Goal: Transaction & Acquisition: Purchase product/service

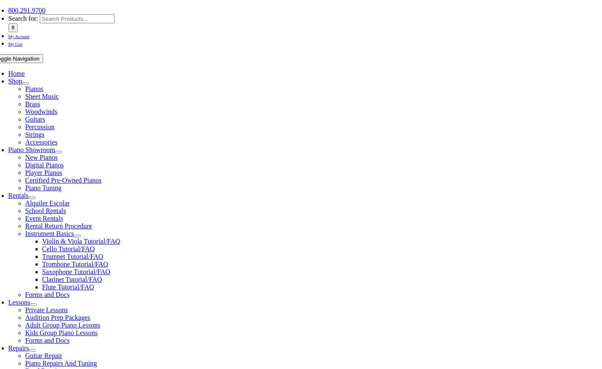
scroll to position [186, 0]
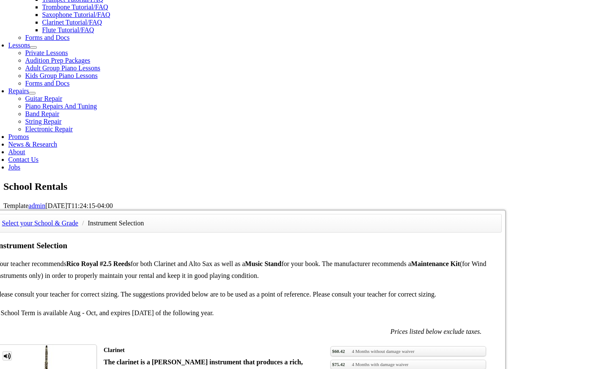
scroll to position [493, 0]
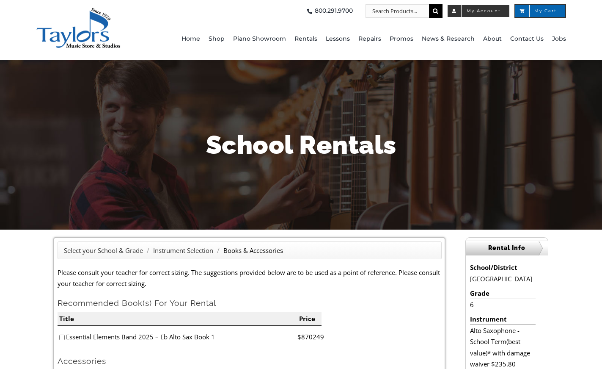
click at [479, 10] on span "My Account" at bounding box center [478, 11] width 45 height 4
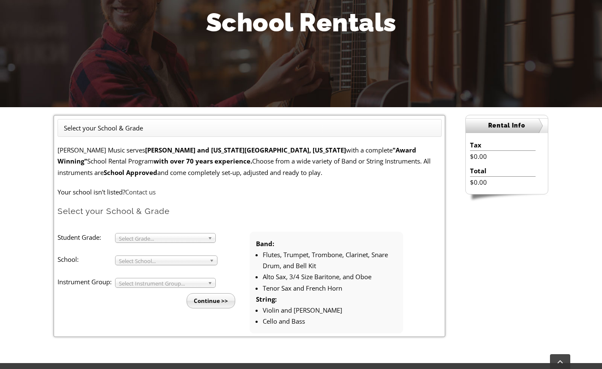
scroll to position [141, 0]
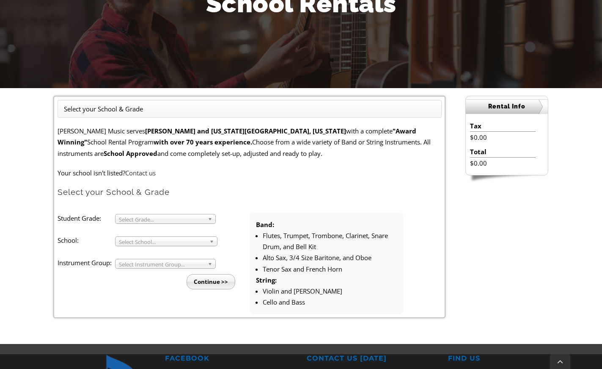
click at [170, 261] on span "Select Instrument Group..." at bounding box center [161, 264] width 85 height 10
click at [169, 273] on li "Band" at bounding box center [167, 273] width 91 height 11
click at [193, 242] on span "Select School..." at bounding box center [162, 242] width 87 height 10
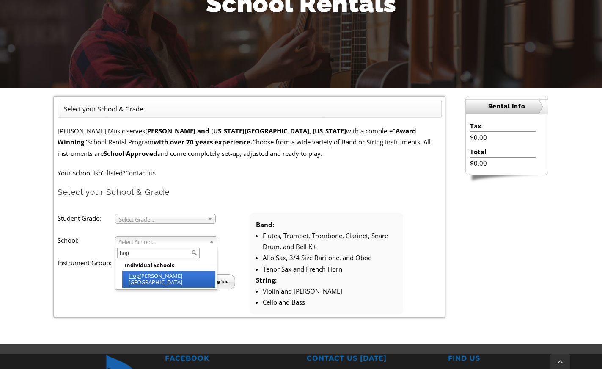
type input "hop"
click at [169, 277] on li "Hop ewell Elementary" at bounding box center [168, 278] width 93 height 17
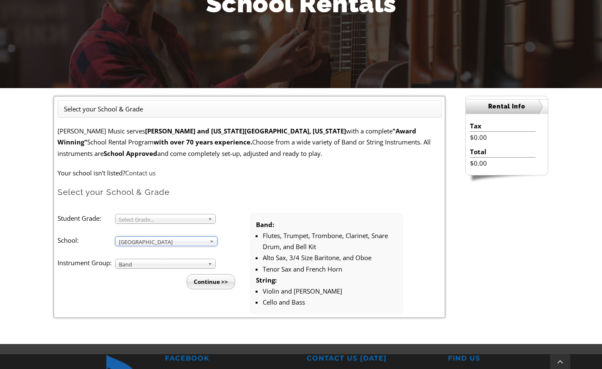
click at [168, 219] on span "Select Grade..." at bounding box center [161, 219] width 85 height 10
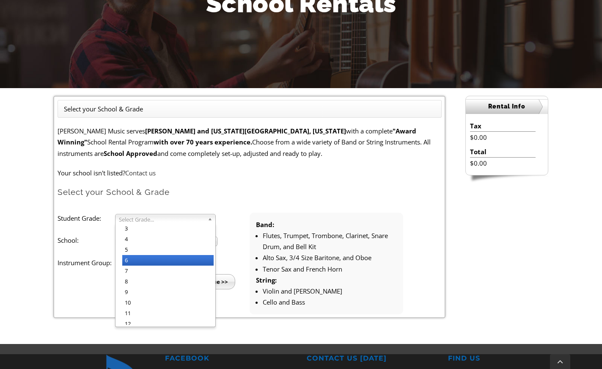
click at [168, 263] on li "6" at bounding box center [167, 260] width 91 height 11
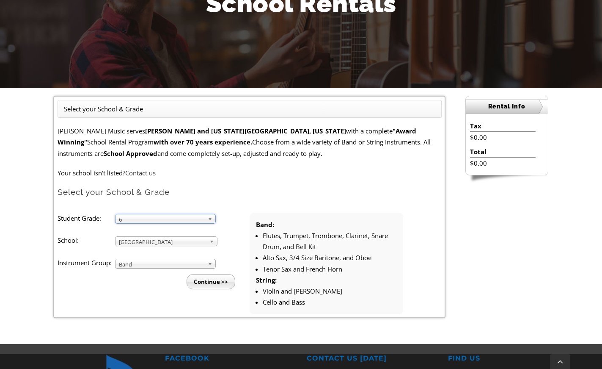
click at [214, 281] on input "Continue >>" at bounding box center [211, 281] width 49 height 15
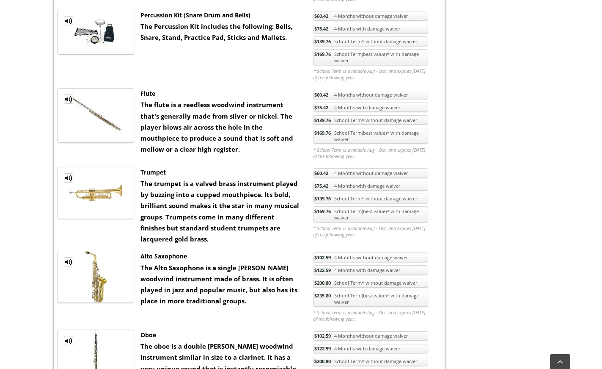
scroll to position [477, 0]
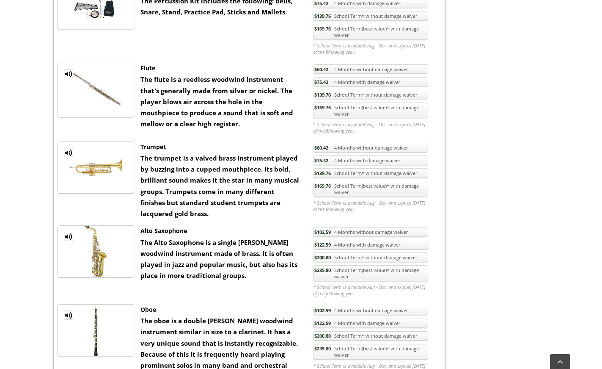
click at [338, 274] on link "$235.80 School Term(best value)* with damage waiver" at bounding box center [370, 273] width 115 height 16
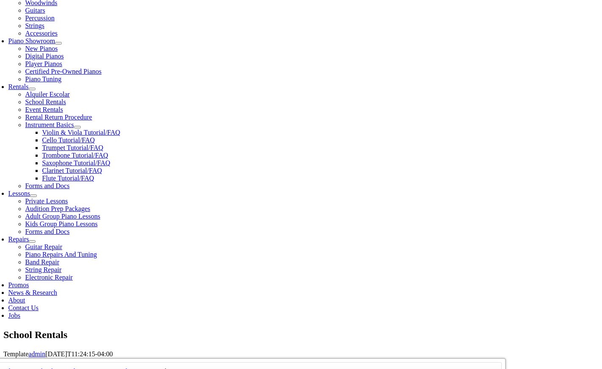
scroll to position [304, 0]
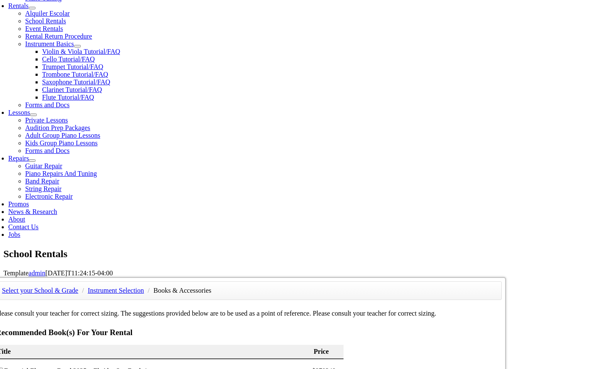
checkbox input"] "true"
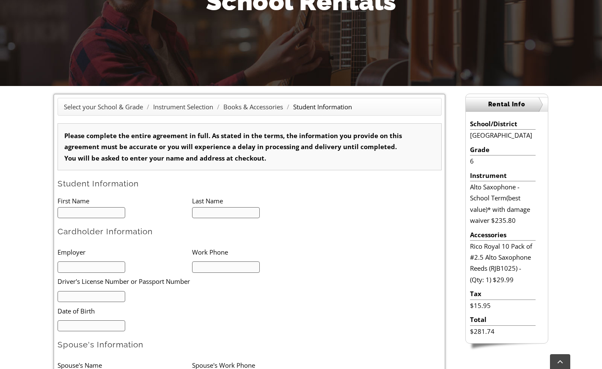
type input "1"
drag, startPoint x: 470, startPoint y: 246, endPoint x: 488, endPoint y: 267, distance: 27.0
click at [488, 267] on li "Rico Royal 10 Pack of #2.5 Alto Saxophone Reeds (RJB1025) - (Qty: 1) $29.99" at bounding box center [503, 262] width 66 height 44
copy li "Rico Royal 10 Pack of #2.5 Alto Saxophone Reeds"
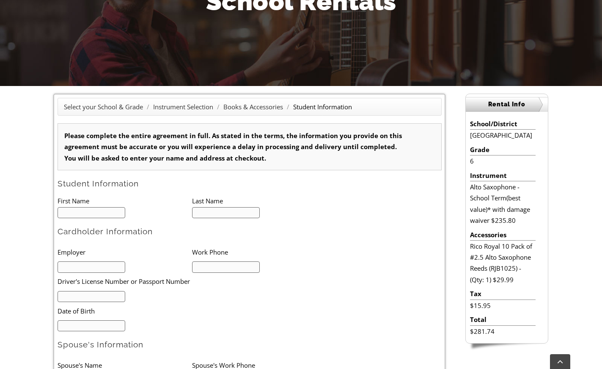
click at [555, 278] on div "Rental Info School/District [GEOGRAPHIC_DATA] Grade 6 Instrument Alto Saxophone…" at bounding box center [507, 227] width 103 height 267
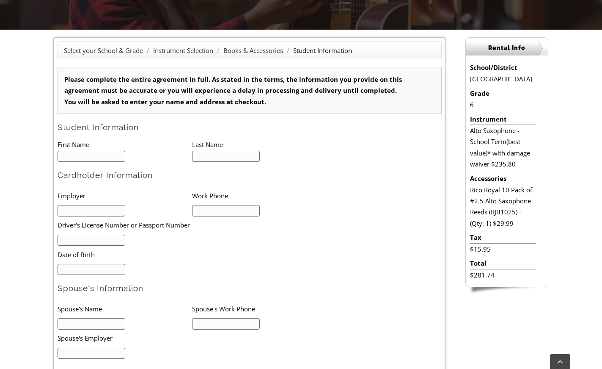
scroll to position [128, 0]
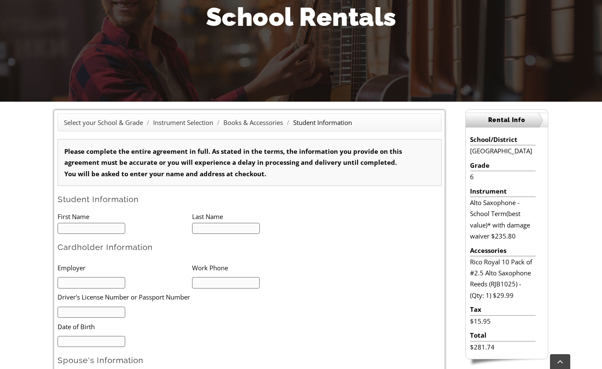
click at [96, 230] on input "text" at bounding box center [92, 228] width 68 height 11
type input "Rebecca"
type input "Goldie"
type input "6104059382"
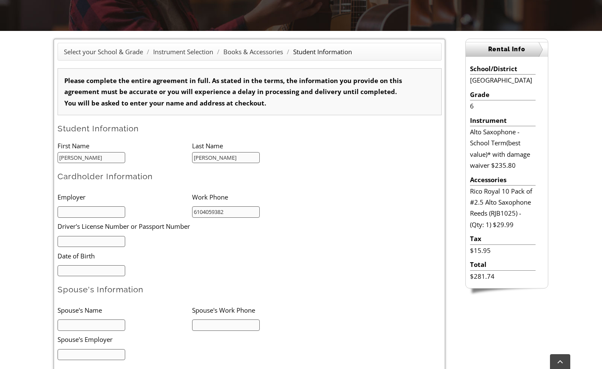
scroll to position [280, 0]
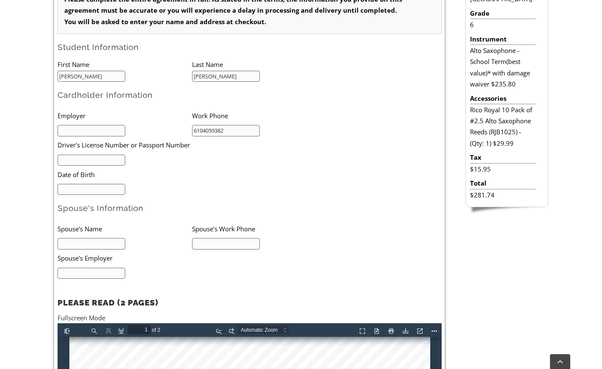
click at [92, 163] on input "text" at bounding box center [92, 159] width 68 height 11
type input "PA 23319643"
click at [86, 191] on input "mm/dd/yyyy" at bounding box center [92, 189] width 68 height 11
click at [100, 191] on input "mm/dd/yyyy" at bounding box center [92, 189] width 68 height 11
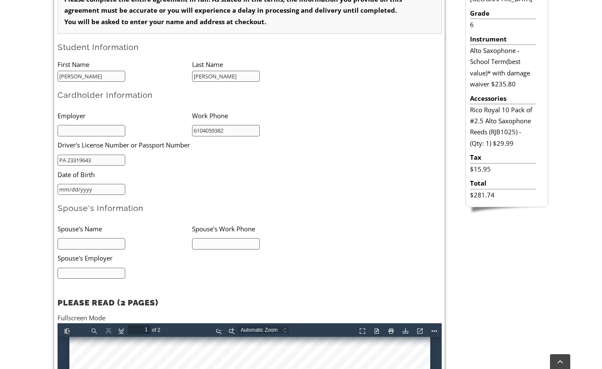
click at [100, 191] on input "mm/dd/yyyy" at bounding box center [92, 189] width 68 height 11
type input "07/06/1974"
click at [186, 197] on form "Please complete the entire agreement in full. As stated in the terms, the infor…" at bounding box center [250, 215] width 384 height 456
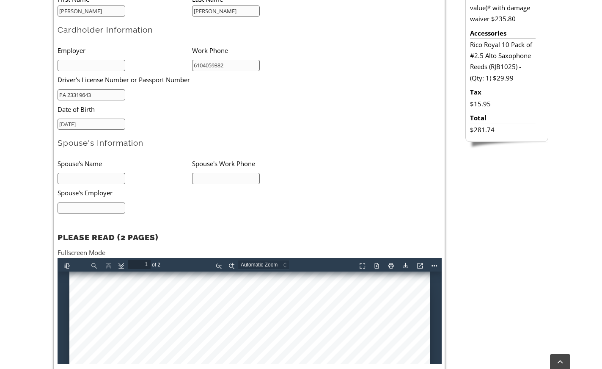
scroll to position [432, 0]
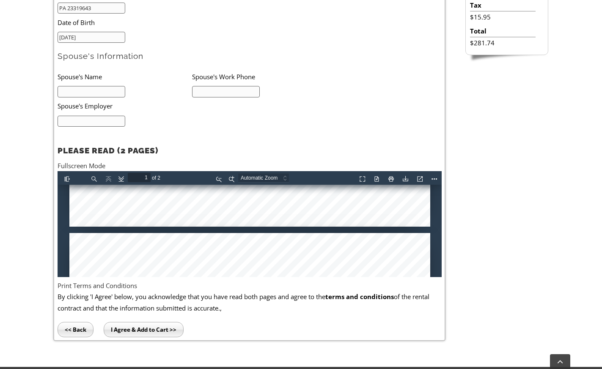
type input "2"
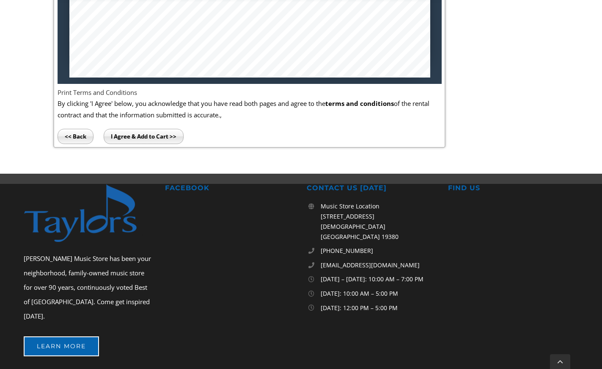
scroll to position [686, 0]
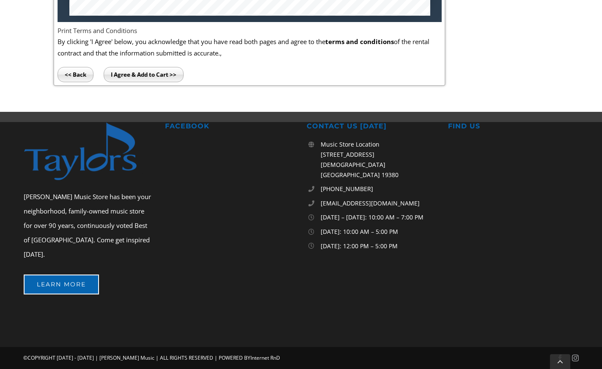
click at [141, 75] on input "I Agree & Add to Cart >>" at bounding box center [144, 74] width 80 height 15
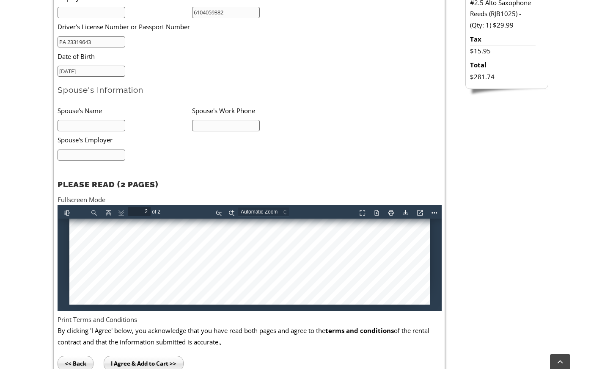
scroll to position [260, 0]
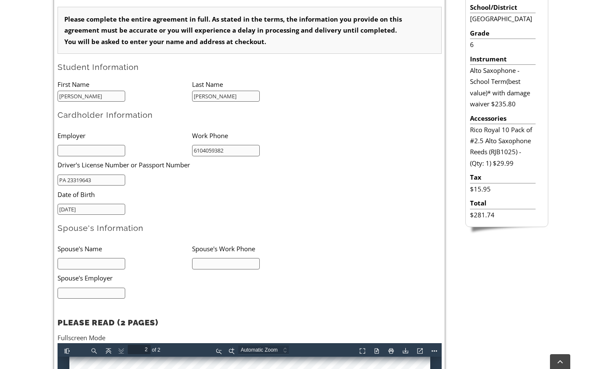
click at [71, 140] on li "Employer" at bounding box center [125, 135] width 135 height 17
click at [83, 149] on input "text" at bounding box center [92, 150] width 68 height 11
type input "RGoldie Design"
click at [85, 266] on input "text" at bounding box center [92, 263] width 68 height 11
type input "na"
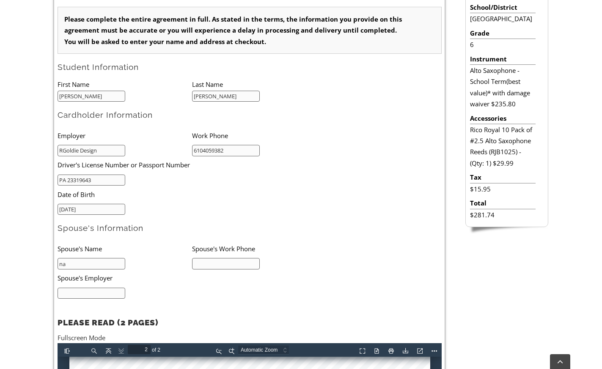
click at [85, 292] on input "text" at bounding box center [92, 292] width 68 height 11
type input "na"
click at [226, 263] on input "text" at bounding box center [226, 263] width 68 height 11
type input "na"
click at [320, 255] on li "Spouse's Work Phone" at bounding box center [259, 247] width 135 height 17
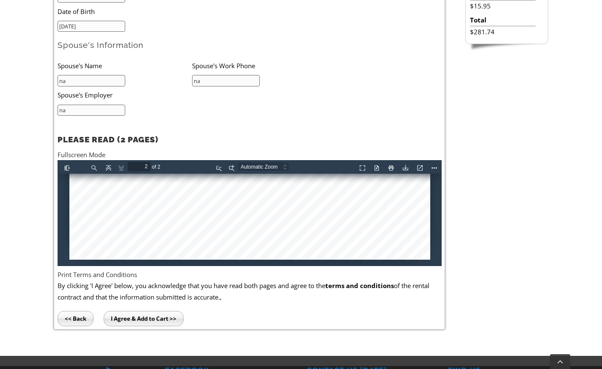
scroll to position [658, 0]
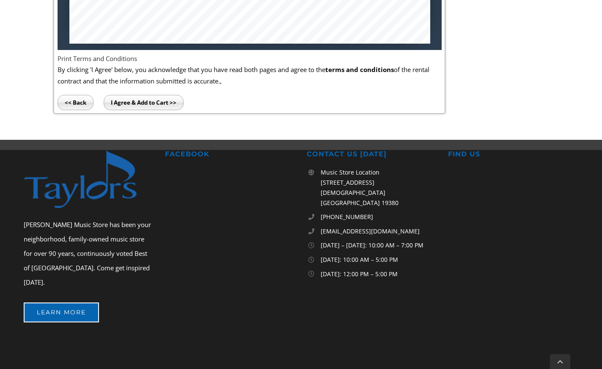
click at [149, 105] on input "I Agree & Add to Cart >>" at bounding box center [144, 102] width 80 height 15
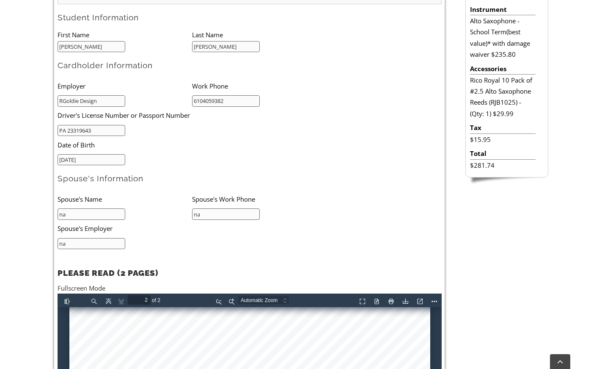
scroll to position [299, 0]
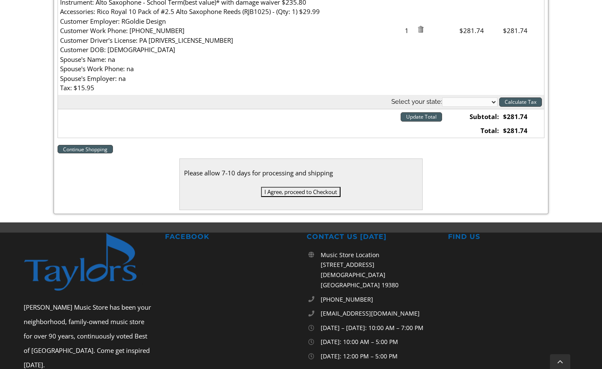
scroll to position [121, 0]
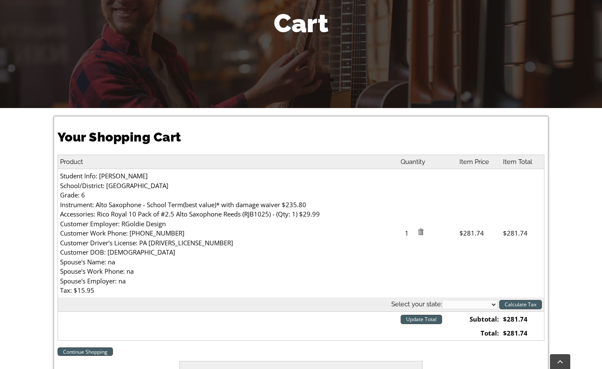
click at [99, 175] on td "Student Info: Rebecca Goldie School/District: Hopewell Elementary Grade: 6 Inst…" at bounding box center [228, 233] width 341 height 128
drag, startPoint x: 415, startPoint y: 162, endPoint x: 416, endPoint y: 221, distance: 59.3
click at [415, 166] on th "Quantity" at bounding box center [428, 161] width 59 height 14
click at [118, 224] on td "Student Info: Rebecca Goldie School/District: Hopewell Elementary Grade: 6 Inst…" at bounding box center [228, 233] width 341 height 128
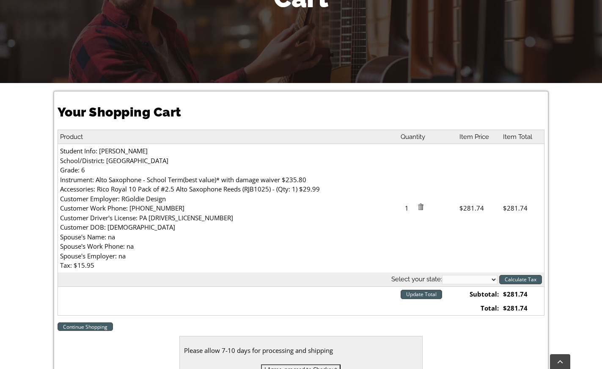
scroll to position [313, 0]
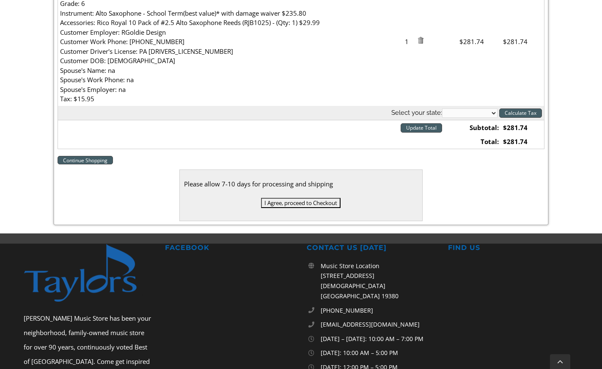
click at [321, 200] on input "I Agree, proceed to Checkout" at bounding box center [301, 203] width 80 height 10
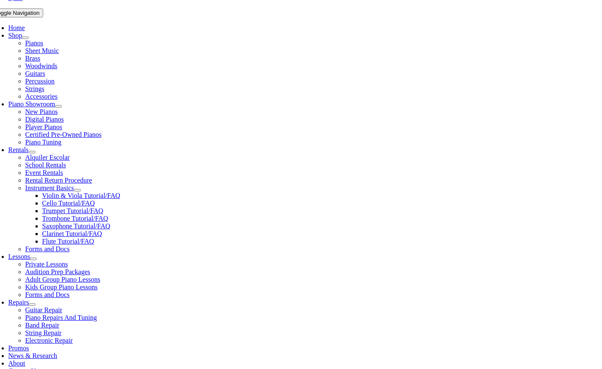
scroll to position [287, 0]
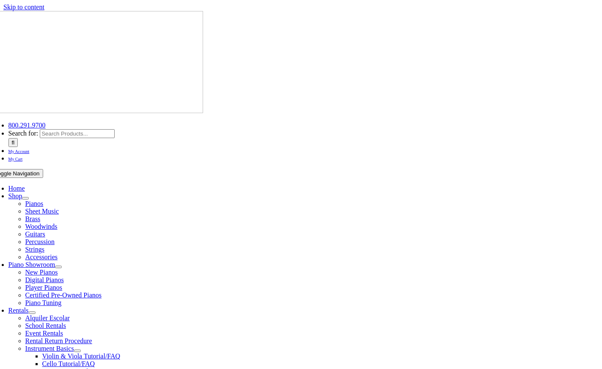
click at [66, 322] on span "School Rentals" at bounding box center [45, 325] width 41 height 7
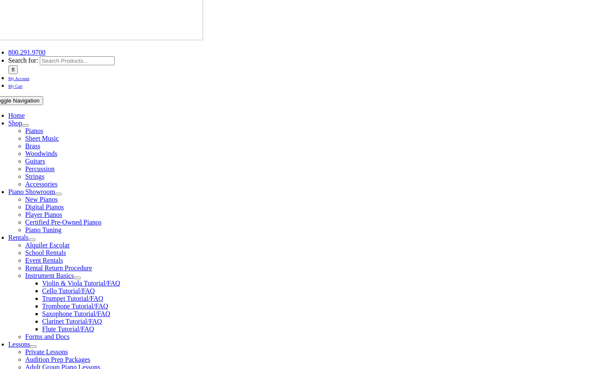
scroll to position [143, 0]
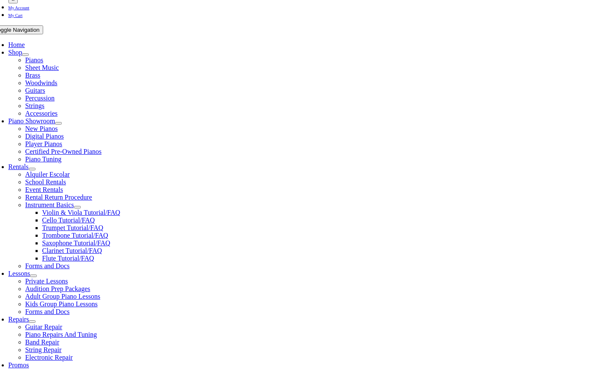
type input "hop"
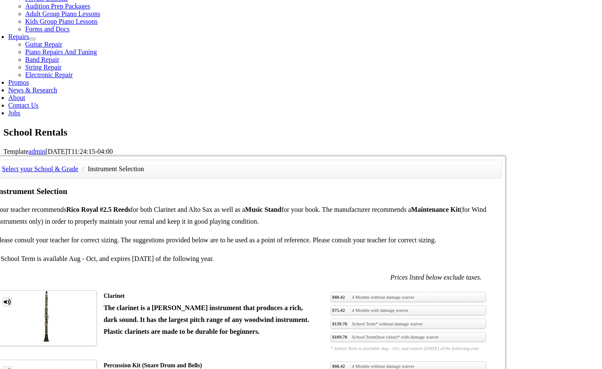
scroll to position [451, 0]
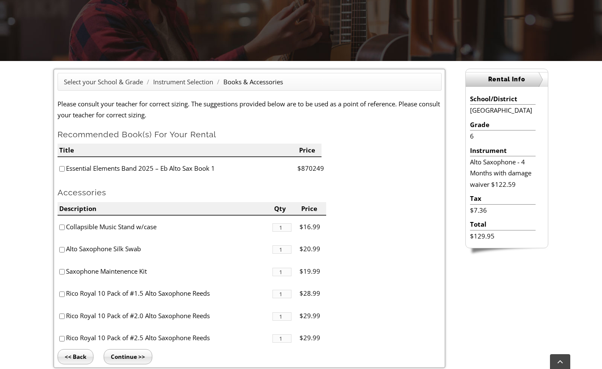
scroll to position [265, 0]
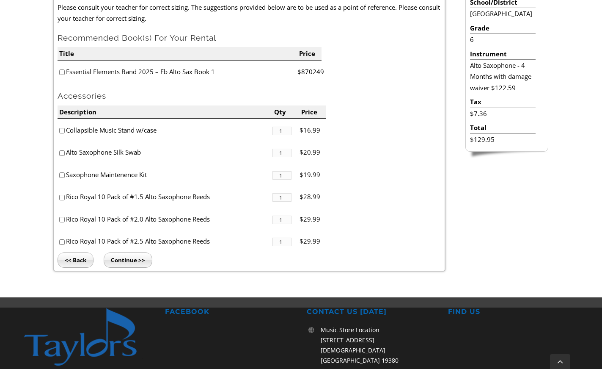
click at [61, 242] on input"] "checkbox" at bounding box center [62, 242] width 6 height 6
checkbox input"] "true"
click at [129, 258] on input "Continue >>" at bounding box center [128, 259] width 49 height 15
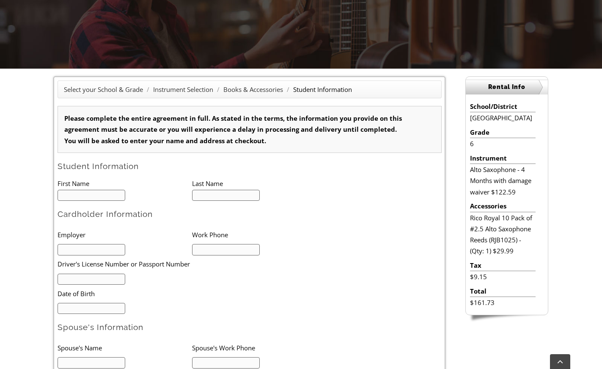
type input "1"
click at [106, 198] on input "text" at bounding box center [92, 195] width 68 height 11
type input "[PERSON_NAME]"
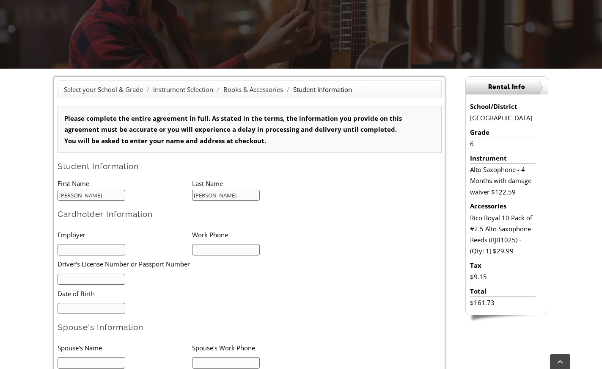
click at [317, 184] on li "Last Name" at bounding box center [259, 183] width 135 height 11
click at [95, 249] on input "text" at bounding box center [92, 249] width 68 height 11
type input "RGoldie Design"
click at [210, 250] on input "text" at bounding box center [226, 249] width 68 height 11
type input "6104059382"
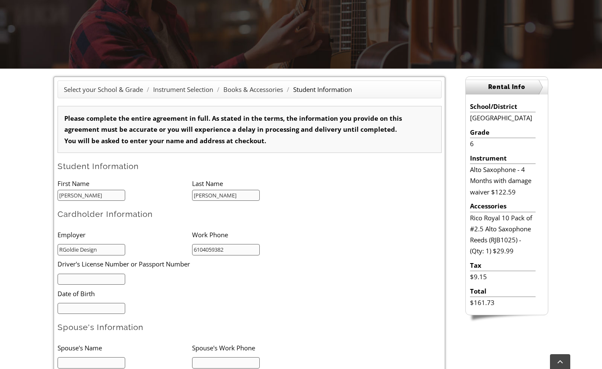
click at [86, 277] on input "text" at bounding box center [92, 278] width 68 height 11
type input "PA 23319643"
click at [104, 303] on input "mm/dd/yyyy" at bounding box center [92, 308] width 68 height 11
type input "[DATE]"
click at [290, 299] on li "Date of Birth" at bounding box center [179, 292] width 242 height 17
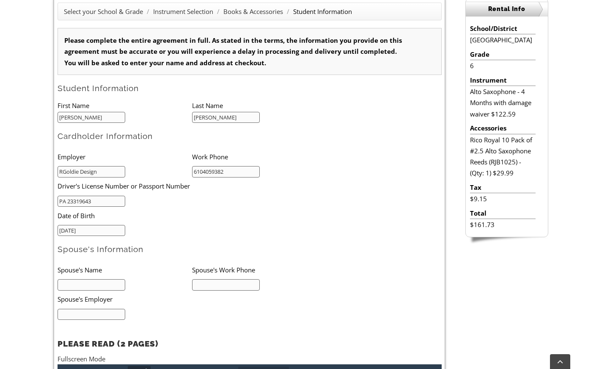
scroll to position [335, 0]
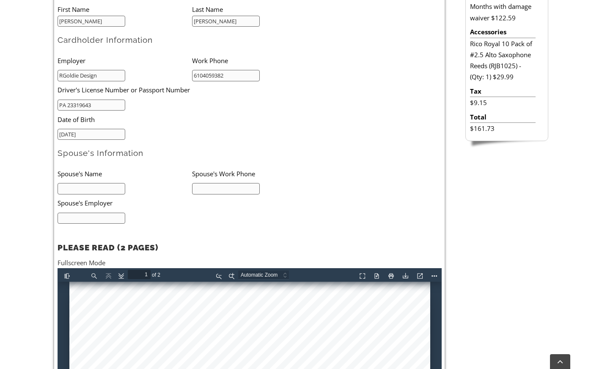
click at [82, 189] on input "text" at bounding box center [92, 188] width 68 height 11
type input "na"
click at [82, 214] on input "text" at bounding box center [92, 217] width 68 height 11
type input "na"
click at [206, 190] on input "text" at bounding box center [226, 188] width 68 height 11
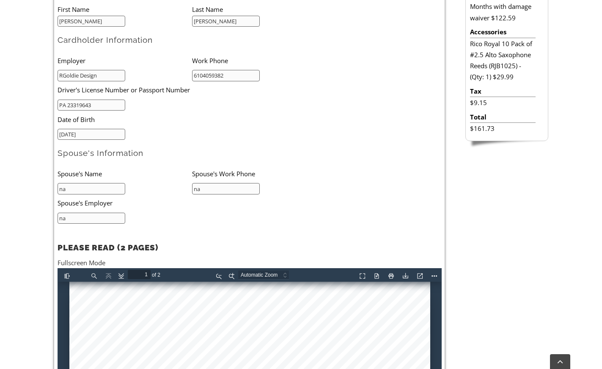
type input "na"
click at [345, 199] on form "Please complete the entire agreement in full. As stated in the terms, the infor…" at bounding box center [250, 160] width 384 height 456
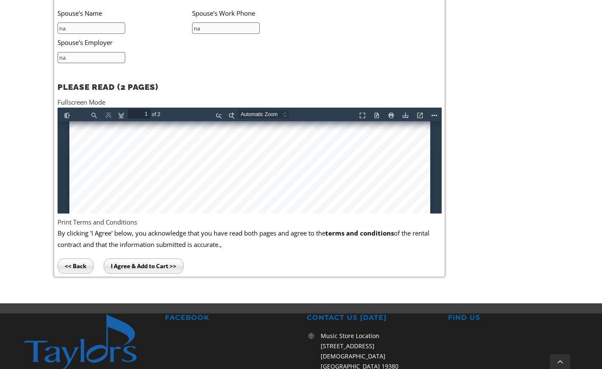
click at [149, 262] on input "I Agree & Add to Cart >>" at bounding box center [144, 265] width 80 height 15
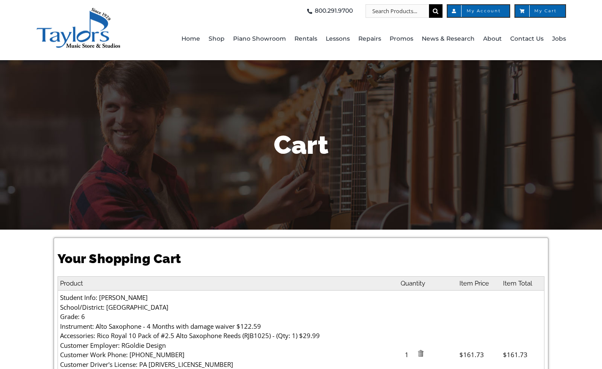
scroll to position [160, 0]
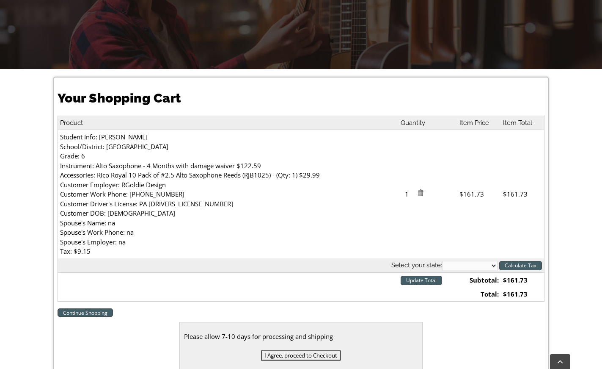
click at [495, 266] on select "Alabama Alaska Arizona Arkansas California Colorado Connecticut Delaware D. C. …" at bounding box center [469, 265] width 55 height 9
select select "PA"
click at [514, 267] on input "Calculate Tax" at bounding box center [520, 265] width 43 height 9
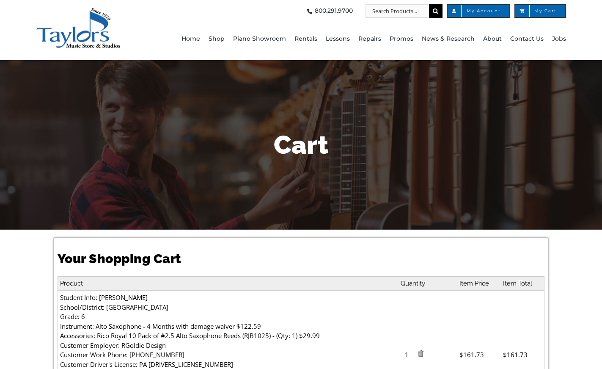
select select "PA"
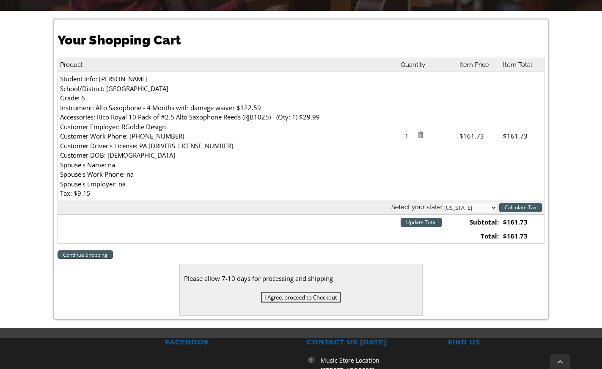
scroll to position [304, 0]
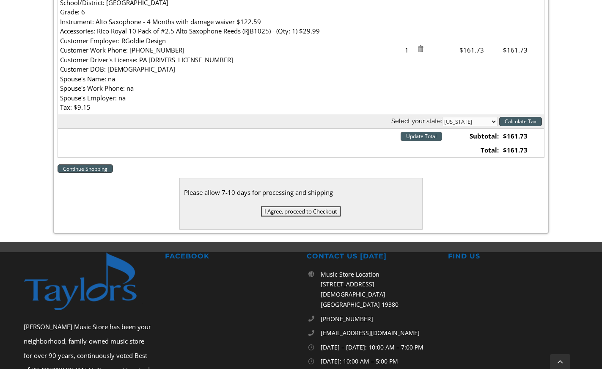
click at [291, 212] on input "I Agree, proceed to Checkout" at bounding box center [301, 211] width 80 height 10
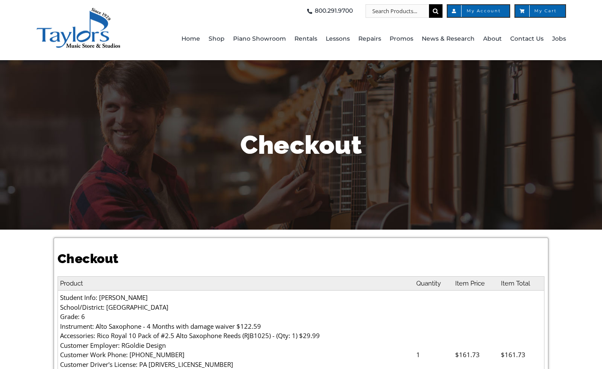
select select
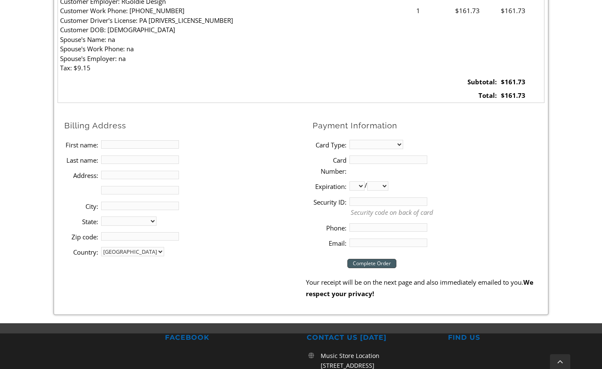
scroll to position [375, 0]
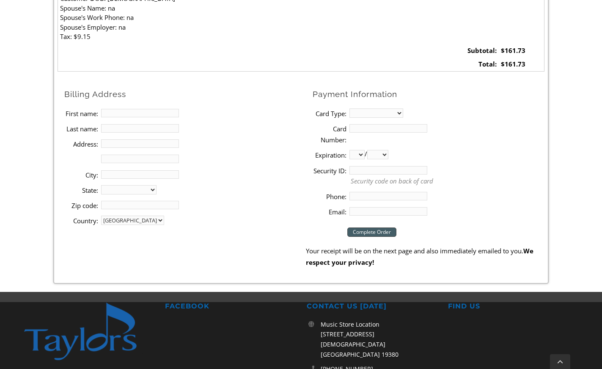
click at [102, 113] on input "First name:" at bounding box center [140, 113] width 78 height 8
type input "[PERSON_NAME]"
type input "[STREET_ADDRESS]"
type input "[GEOGRAPHIC_DATA]"
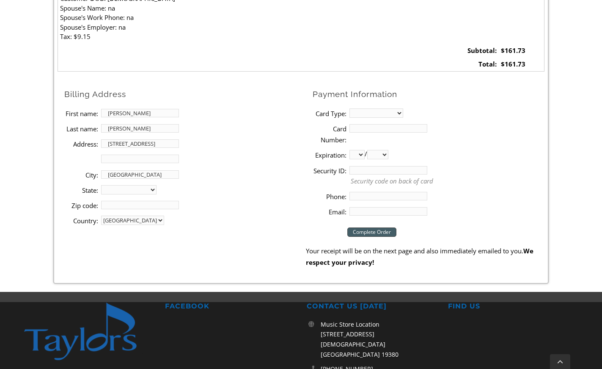
select select "PA"
type input "19362"
type input "6104059382"
type input "rebeccaagoldie@gmail.com"
click at [399, 113] on select "MasterCard Visa American Express Discover" at bounding box center [376, 112] width 54 height 9
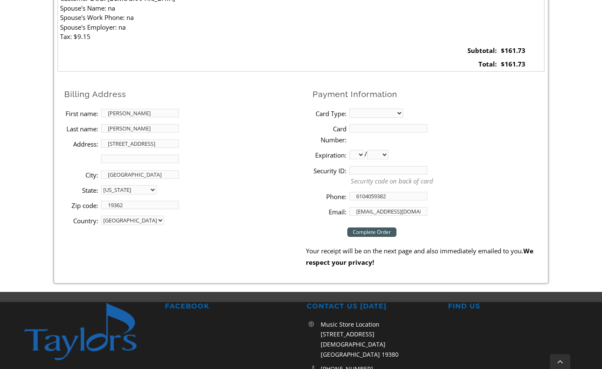
select select "visa"
click at [453, 128] on li "Card Number:" at bounding box center [429, 134] width 232 height 27
click at [396, 125] on input "Card Number:" at bounding box center [388, 128] width 78 height 8
click at [591, 73] on div "Checkout Product Quantity Item Price Item Total Student Info: Molly Goldie Scho…" at bounding box center [301, 72] width 602 height 436
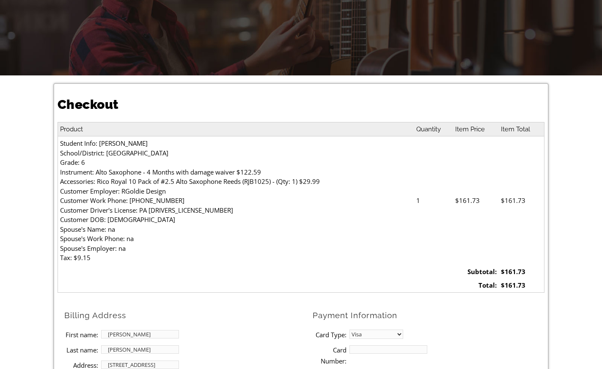
scroll to position [168, 0]
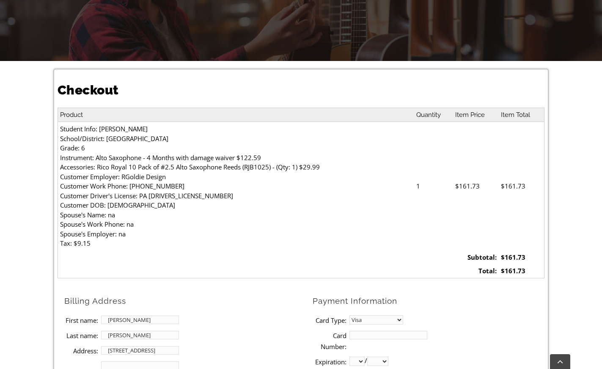
click at [423, 184] on td "1" at bounding box center [433, 186] width 39 height 128
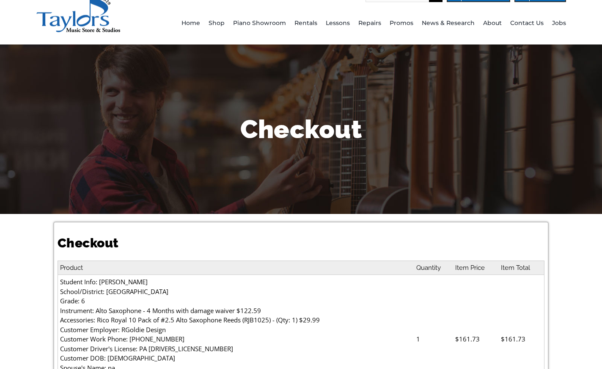
scroll to position [0, 0]
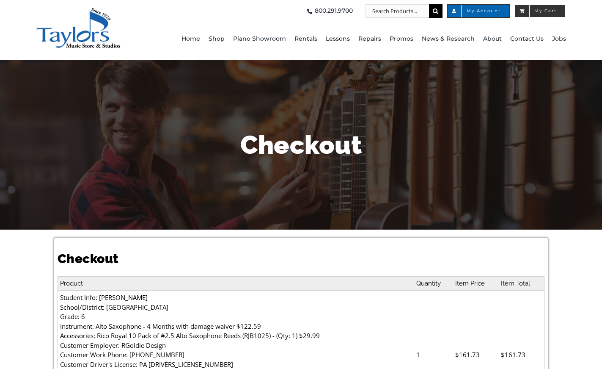
click at [548, 8] on span "My Cart" at bounding box center [540, 11] width 52 height 14
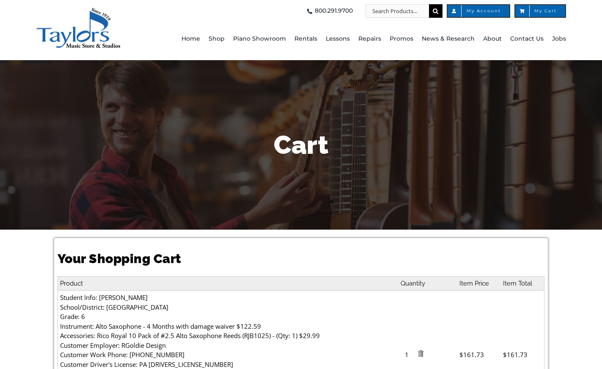
select select "PA"
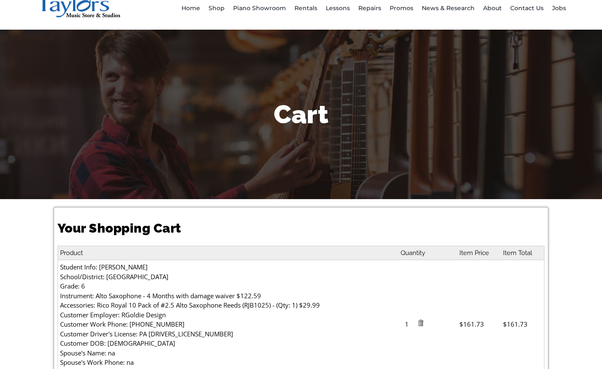
click at [424, 322] on img at bounding box center [420, 322] width 7 height 7
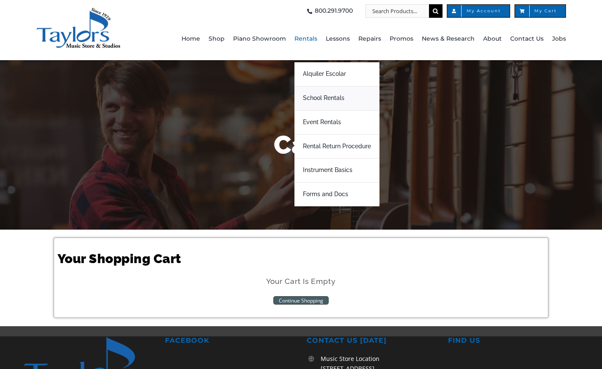
click at [327, 95] on span "School Rentals" at bounding box center [323, 98] width 41 height 14
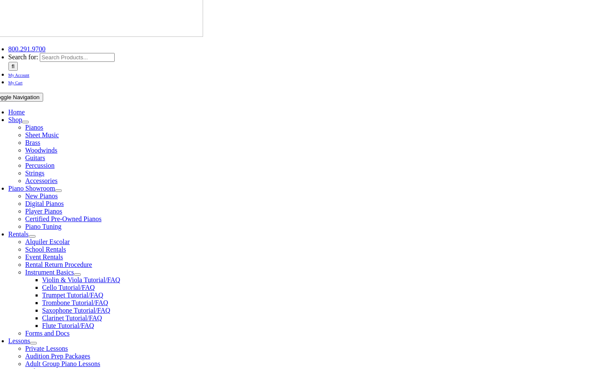
scroll to position [160, 0]
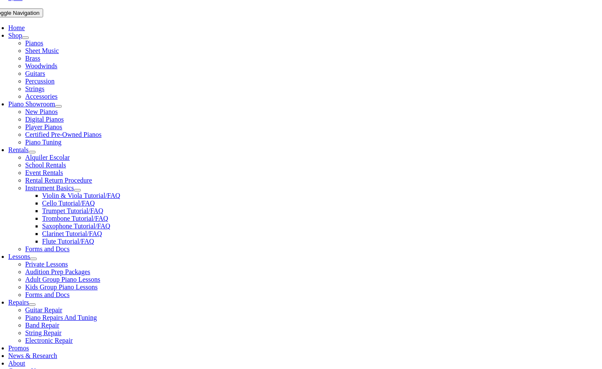
type input "ho"
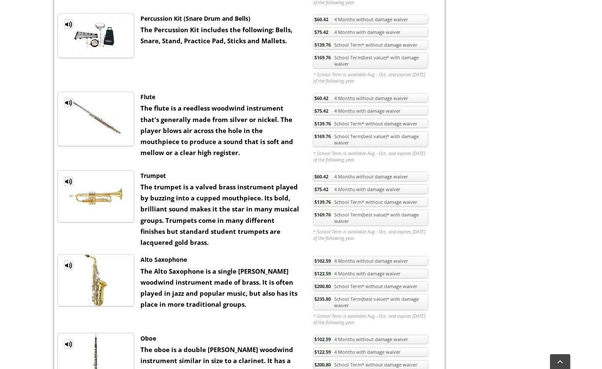
scroll to position [455, 0]
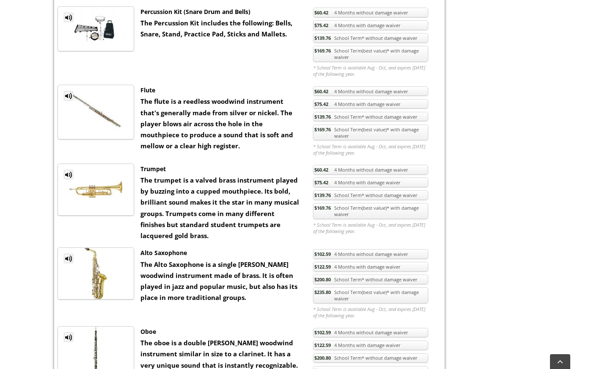
click at [348, 296] on link "$235.80 School Term(best value)* with damage waiver" at bounding box center [370, 295] width 115 height 16
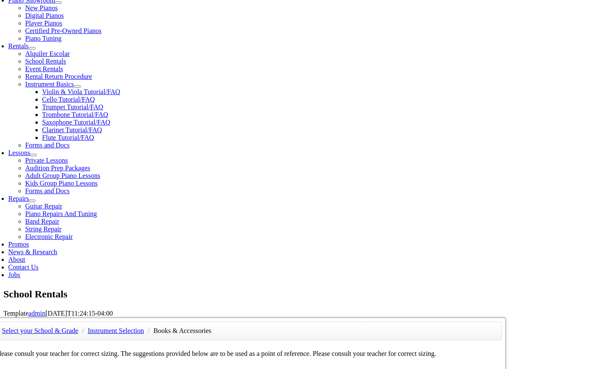
scroll to position [395, 0]
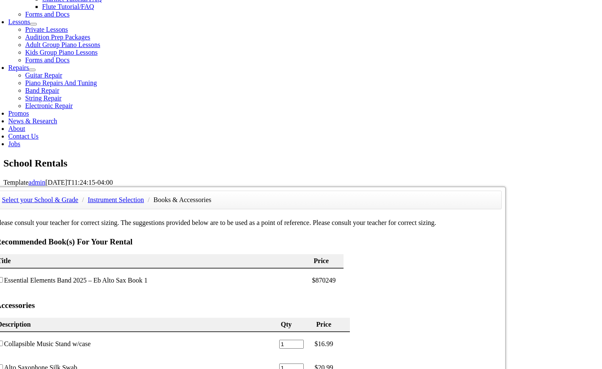
checkbox input"] "true"
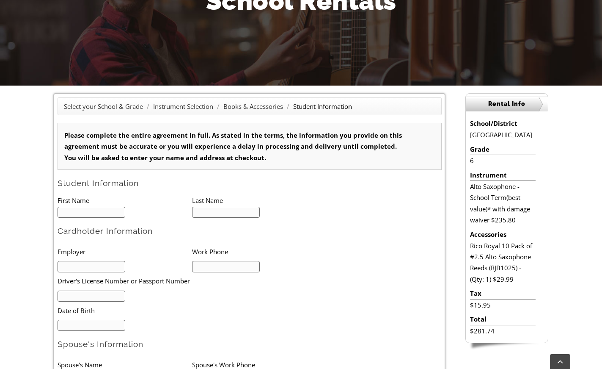
click at [83, 207] on input "text" at bounding box center [92, 211] width 68 height 11
type input "1"
type input "Molly"
type input "Goldie"
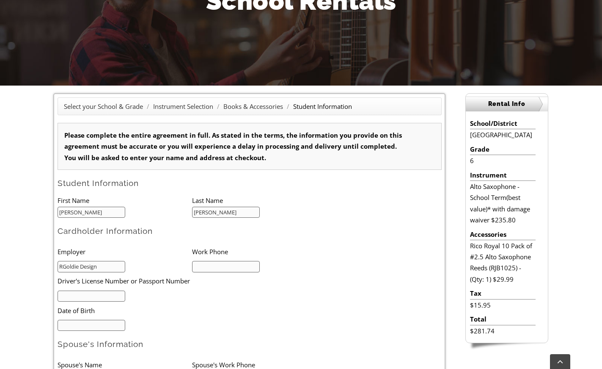
type input "RGoldie Design"
type input "6104059382"
click at [368, 257] on form "Please complete the entire agreement in full. As stated in the terms, the infor…" at bounding box center [250, 351] width 384 height 456
click at [77, 297] on input "text" at bounding box center [92, 295] width 68 height 11
type input "PA 23319643"
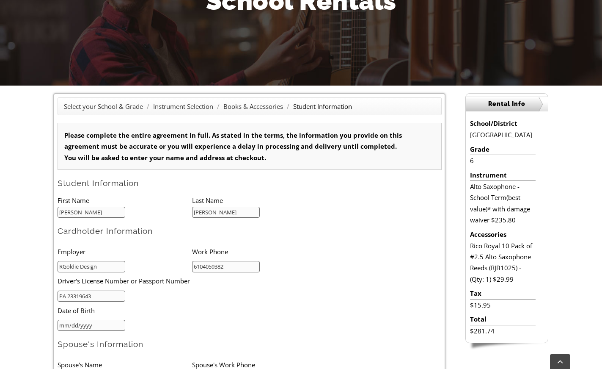
click at [79, 325] on input "mm/dd/yyyy" at bounding box center [92, 324] width 68 height 11
type input "07/06/1974"
click at [227, 323] on ul "Employer Work Phone RGoldie Design 6104059382 Driver's License Number or Passpo…" at bounding box center [192, 286] width 269 height 88
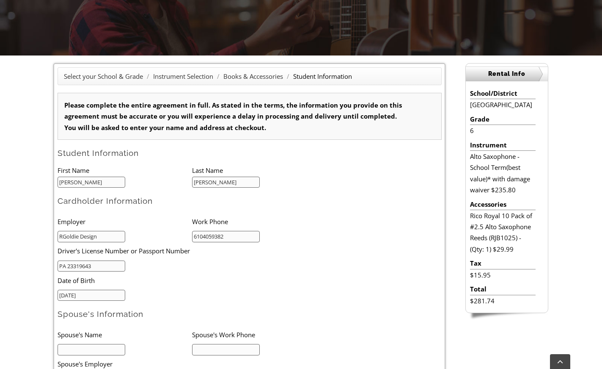
scroll to position [317, 0]
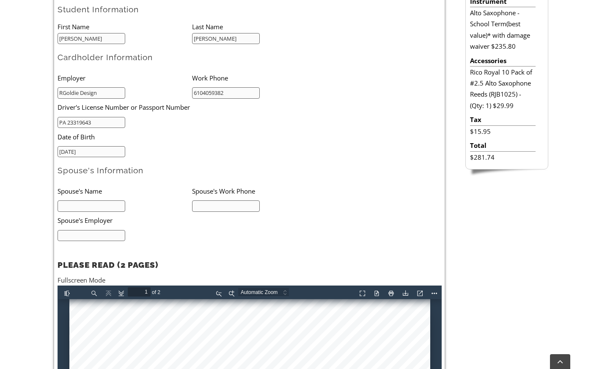
click at [108, 206] on input "text" at bounding box center [92, 205] width 68 height 11
type input "na"
click at [113, 237] on input "text" at bounding box center [92, 235] width 68 height 11
type input "na"
click at [226, 206] on input "text" at bounding box center [226, 205] width 68 height 11
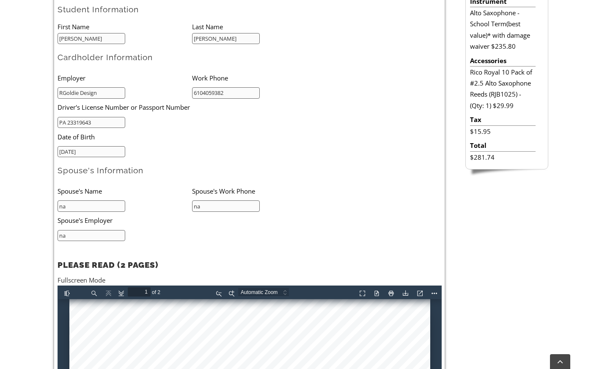
type input "na"
click at [349, 207] on form "Please complete the entire agreement in full. As stated in the terms, the infor…" at bounding box center [250, 177] width 384 height 456
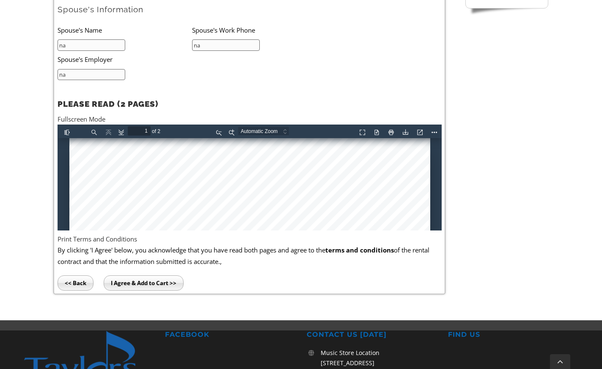
click at [143, 283] on input "I Agree & Add to Cart >>" at bounding box center [144, 282] width 80 height 15
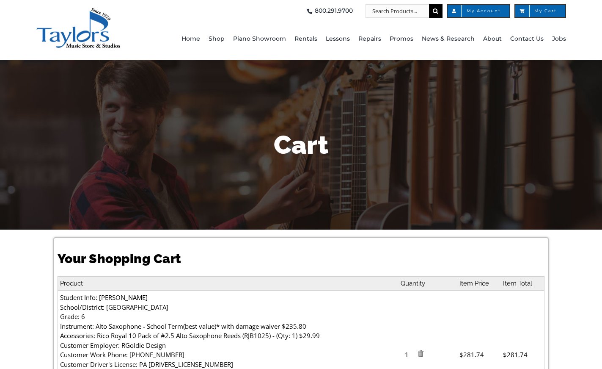
select select "PA"
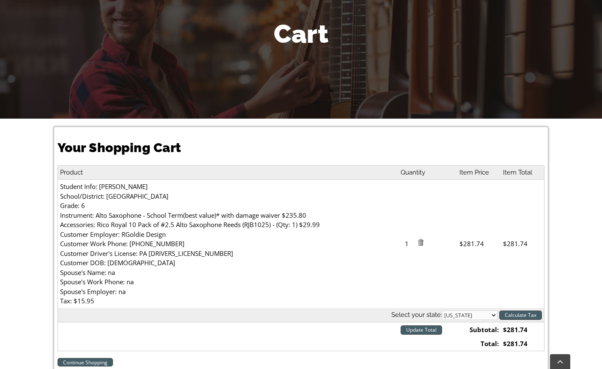
scroll to position [238, 0]
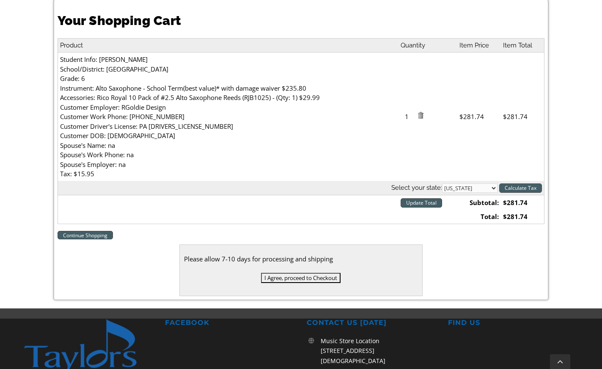
click at [319, 276] on input "I Agree, proceed to Checkout" at bounding box center [301, 277] width 80 height 10
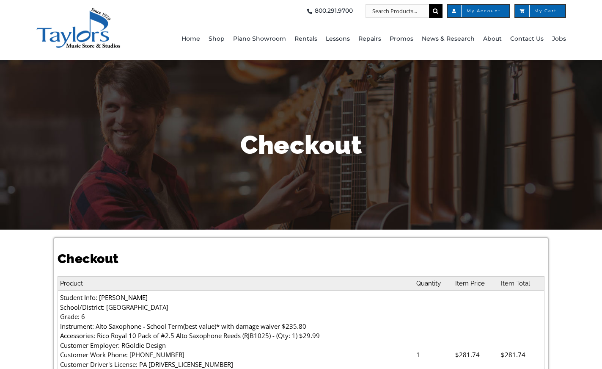
select select
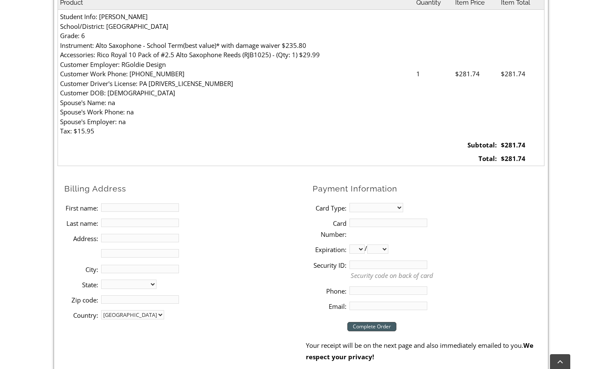
scroll to position [281, 0]
click at [145, 206] on input "First name:" at bounding box center [140, 206] width 78 height 8
type input "[PERSON_NAME]"
type input "[STREET_ADDRESS]"
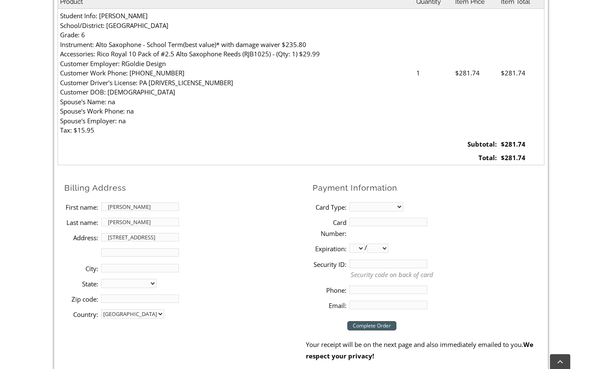
type input "[GEOGRAPHIC_DATA]"
select select "PA"
type input "19362"
type input "6104059382"
type input "[EMAIL_ADDRESS][DOMAIN_NAME]"
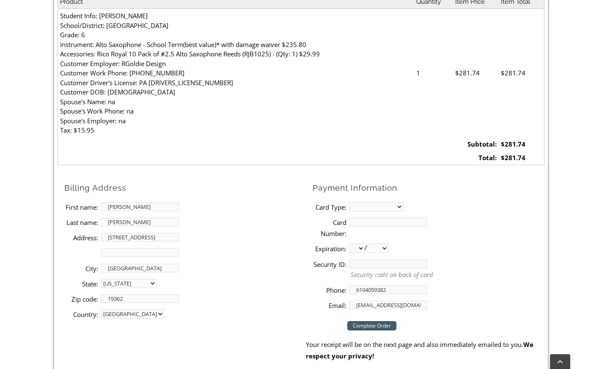
click at [404, 202] on li "Card Type: MasterCard Visa American Express Discover" at bounding box center [429, 206] width 232 height 15
click at [400, 204] on select "MasterCard Visa American Express Discover" at bounding box center [376, 206] width 54 height 9
select select "visa"
click at [387, 221] on input "Card Number:" at bounding box center [388, 221] width 78 height 8
type input "[CREDIT_CARD_NUMBER]"
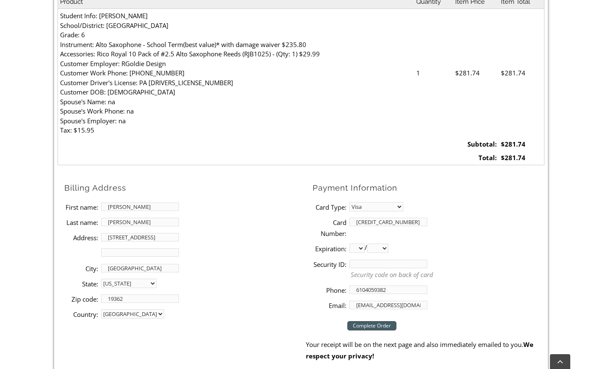
select select "02"
select select "2029"
type input "992"
click at [374, 319] on div "Checkout Complete Order Your receipt will be on the next page and also immediat…" at bounding box center [425, 336] width 239 height 49
click at [376, 325] on input "Complete Order" at bounding box center [371, 325] width 49 height 9
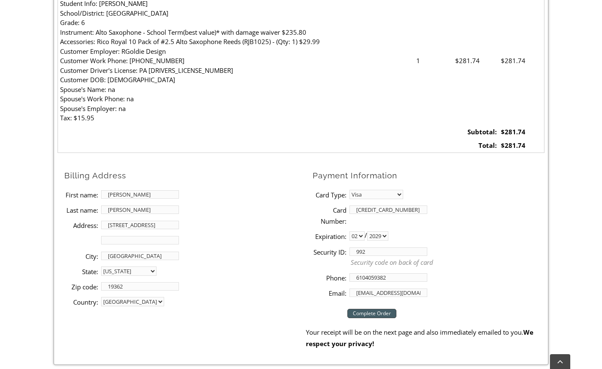
scroll to position [312, 0]
